Goal: Task Accomplishment & Management: Complete application form

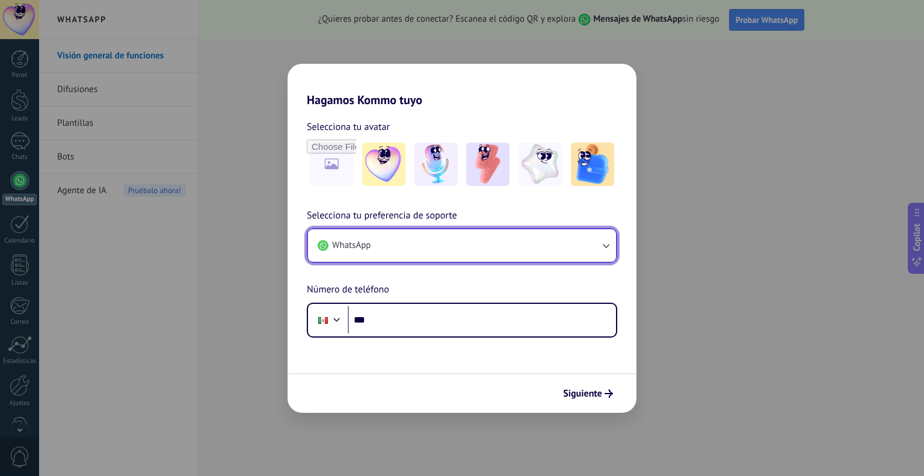
click at [426, 245] on button "WhatsApp" at bounding box center [462, 245] width 308 height 32
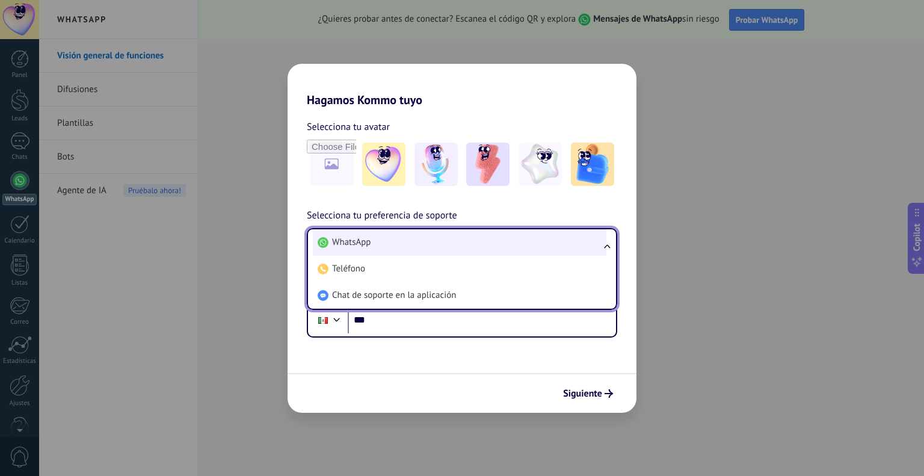
click at [410, 235] on li "WhatsApp" at bounding box center [459, 242] width 293 height 26
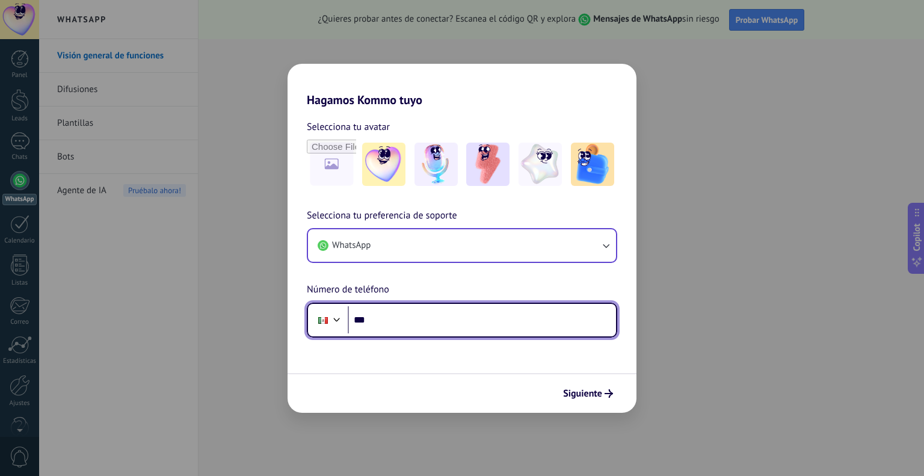
click at [401, 324] on input "***" at bounding box center [482, 320] width 268 height 28
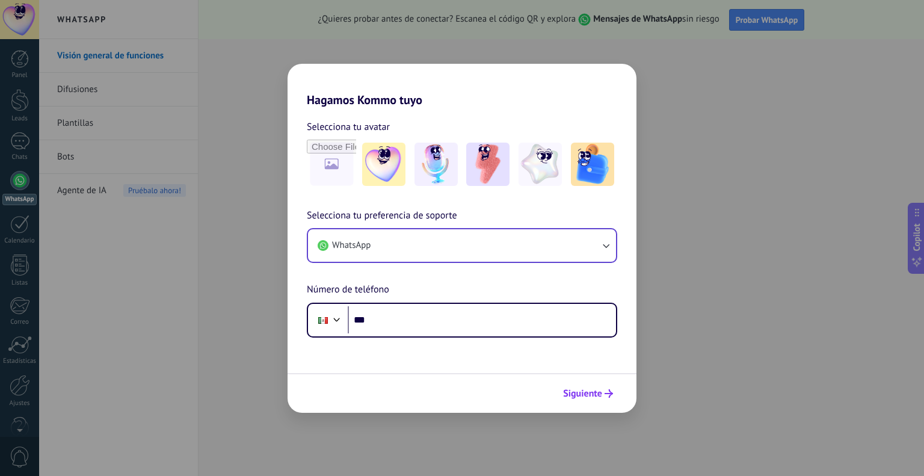
click at [589, 394] on span "Siguiente" at bounding box center [582, 393] width 39 height 8
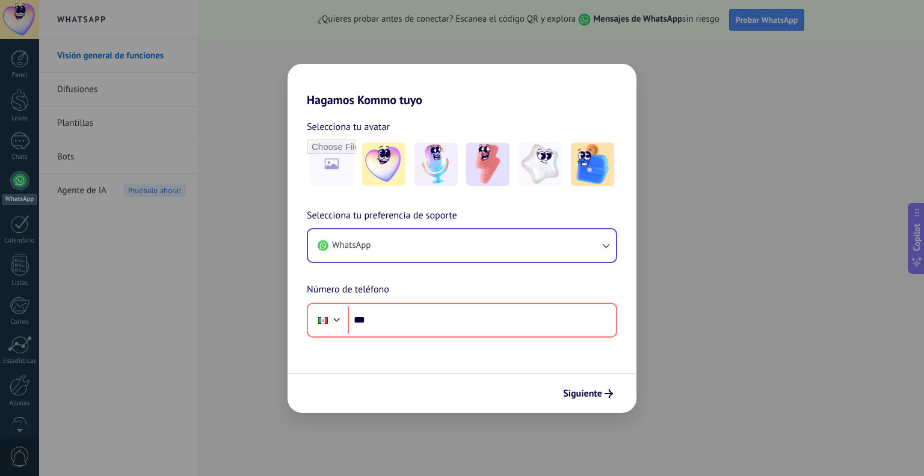
click at [191, 247] on div "Hagamos Kommo tuyo Selecciona tu avatar Selecciona tu preferencia de soporte Wh…" at bounding box center [462, 238] width 924 height 476
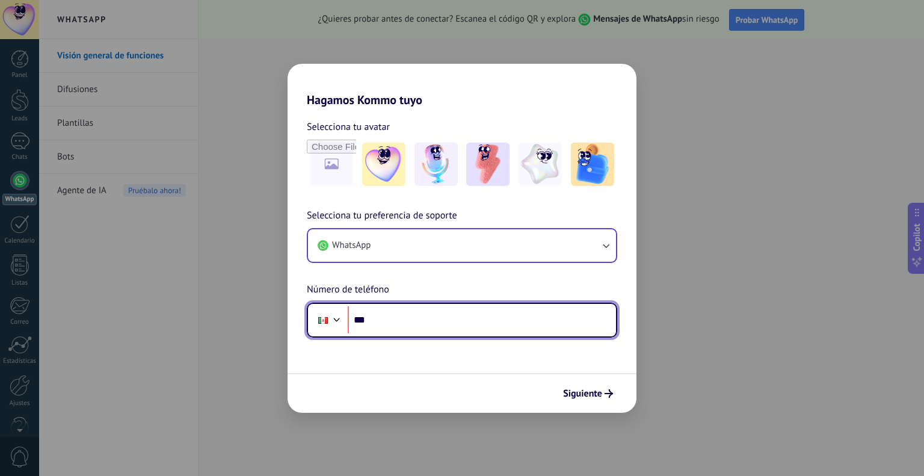
click at [430, 319] on input "***" at bounding box center [482, 320] width 268 height 28
type input "**********"
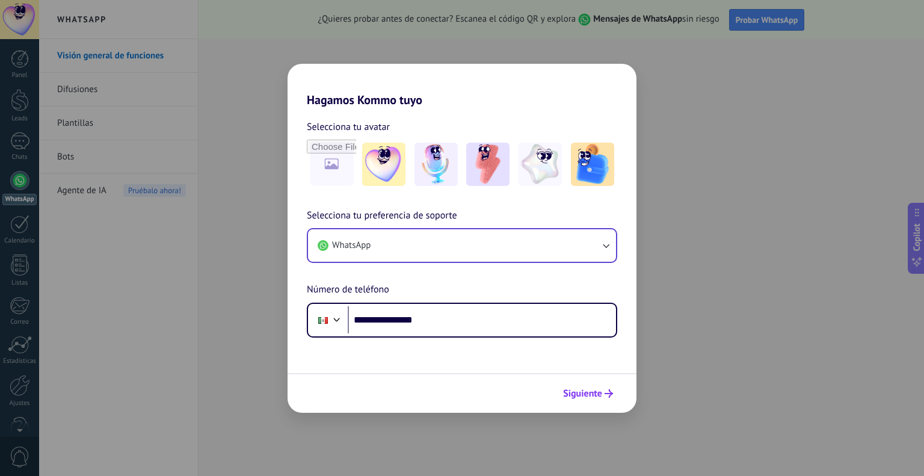
click at [577, 384] on button "Siguiente" at bounding box center [587, 393] width 61 height 20
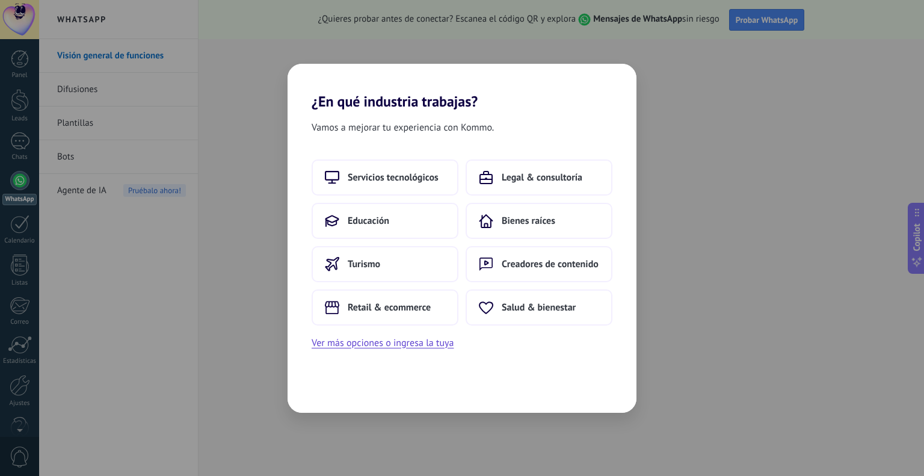
click at [283, 229] on div "¿En qué industria trabajas? Vamos a mejorar tu experiencia con Kommo. Servicios…" at bounding box center [462, 238] width 924 height 476
click at [264, 243] on div "¿En qué industria trabajas? Vamos a mejorar tu experiencia con Kommo. Servicios…" at bounding box center [462, 238] width 924 height 476
click at [586, 38] on div "¿En qué industria trabajas? Vamos a mejorar tu experiencia con Kommo. Servicios…" at bounding box center [462, 238] width 924 height 476
click at [375, 207] on button "Educación" at bounding box center [384, 221] width 147 height 36
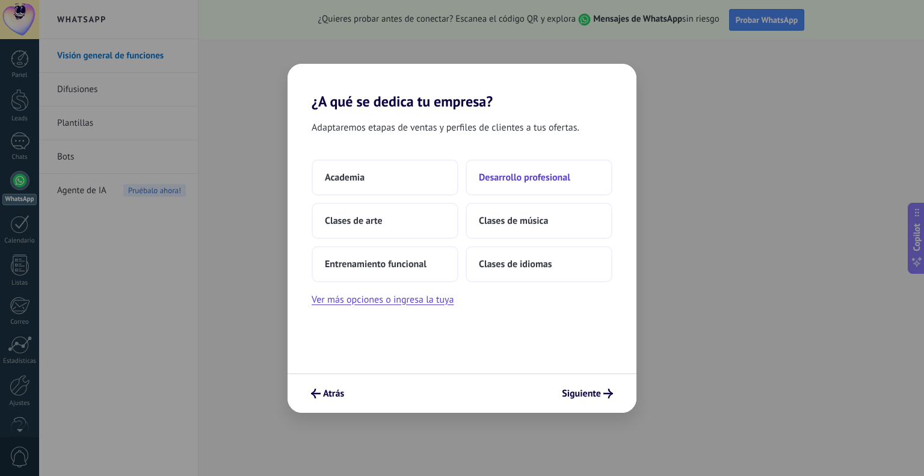
click at [512, 177] on span "Desarrollo profesional" at bounding box center [524, 177] width 91 height 12
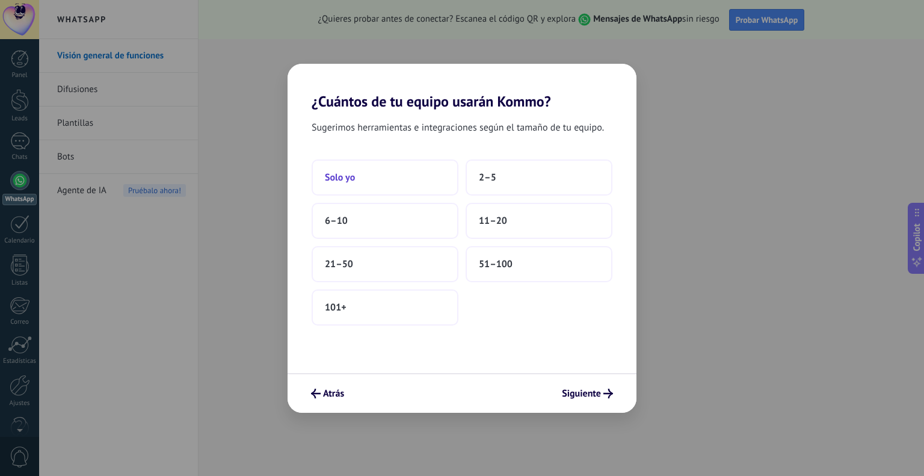
click at [409, 173] on button "Solo yo" at bounding box center [384, 177] width 147 height 36
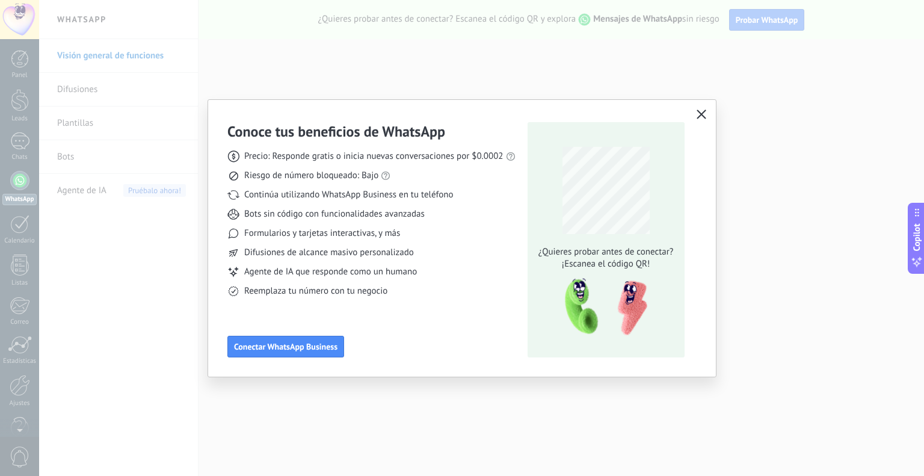
click at [702, 111] on icon "button" at bounding box center [701, 114] width 10 height 10
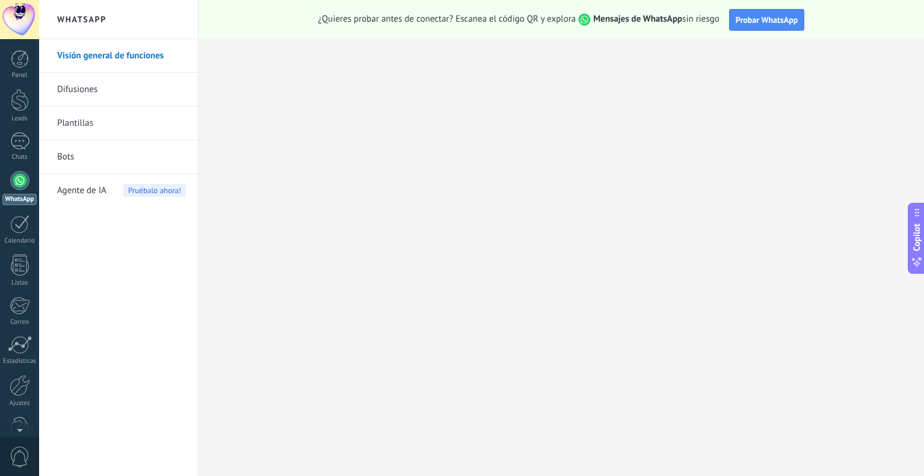
scroll to position [24, 0]
